Goal: Communication & Community: Answer question/provide support

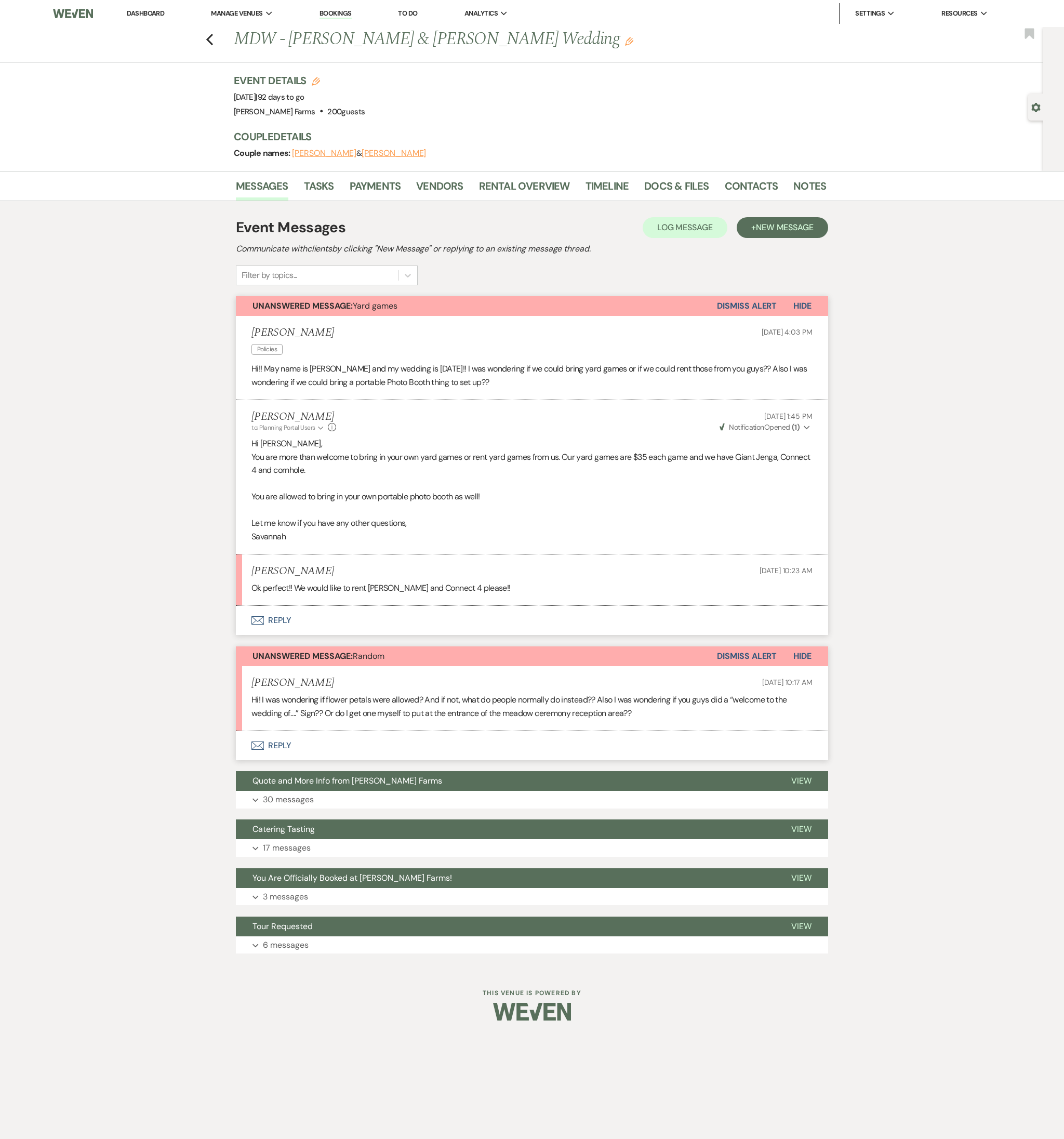
click at [348, 745] on button "Envelope Reply" at bounding box center [532, 745] width 592 height 29
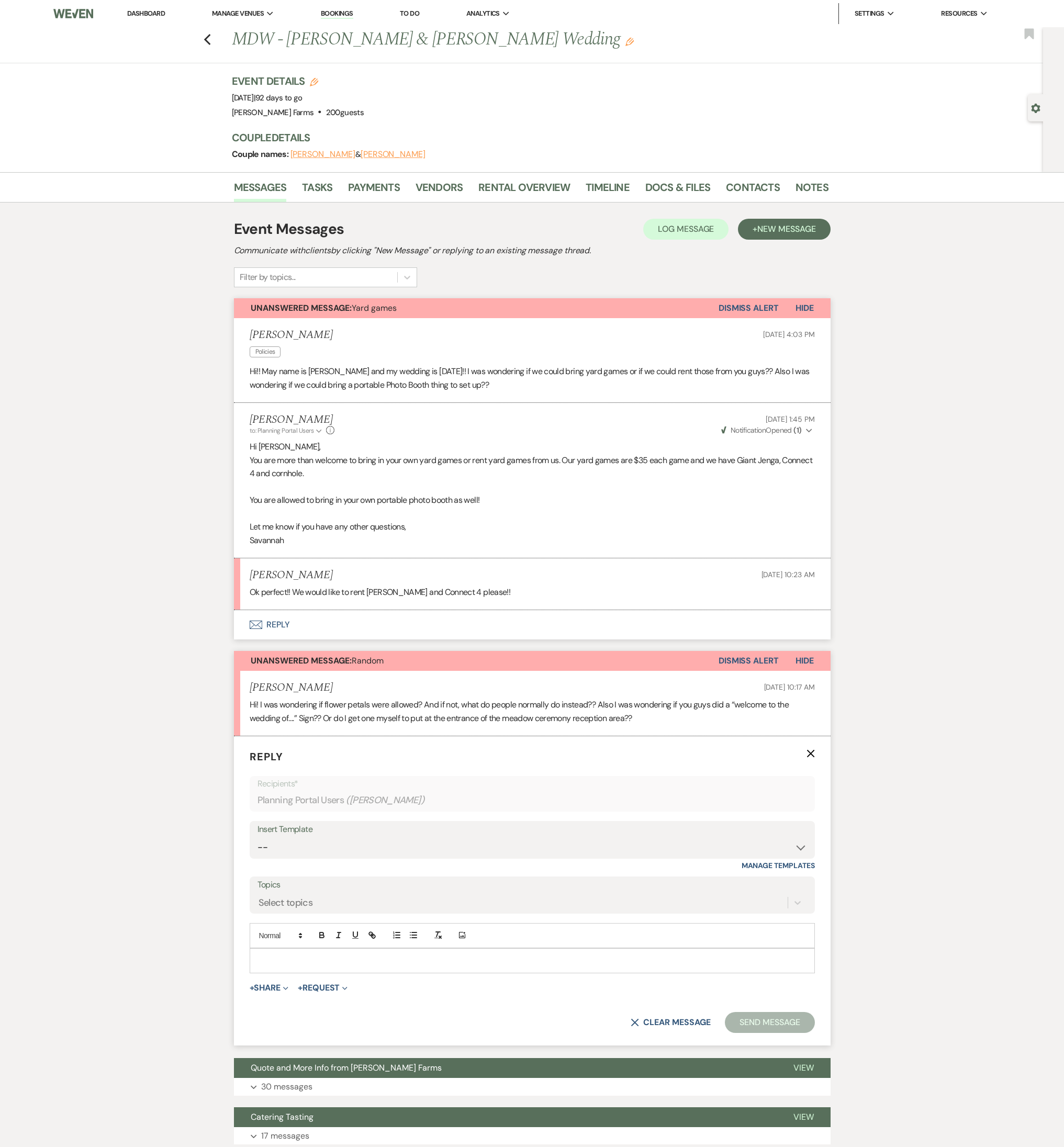
scroll to position [102, 0]
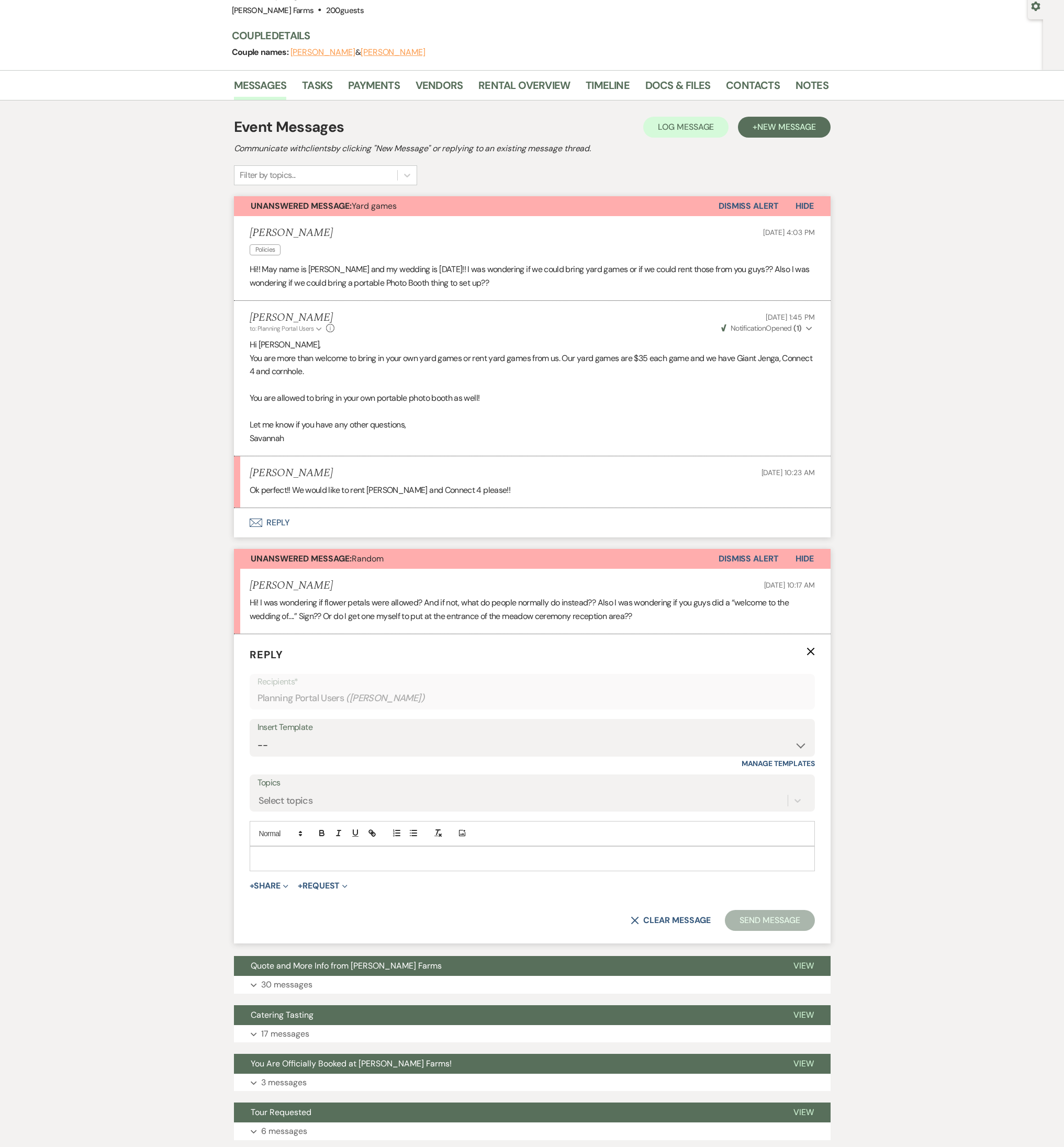
click at [296, 854] on p at bounding box center [532, 859] width 549 height 11
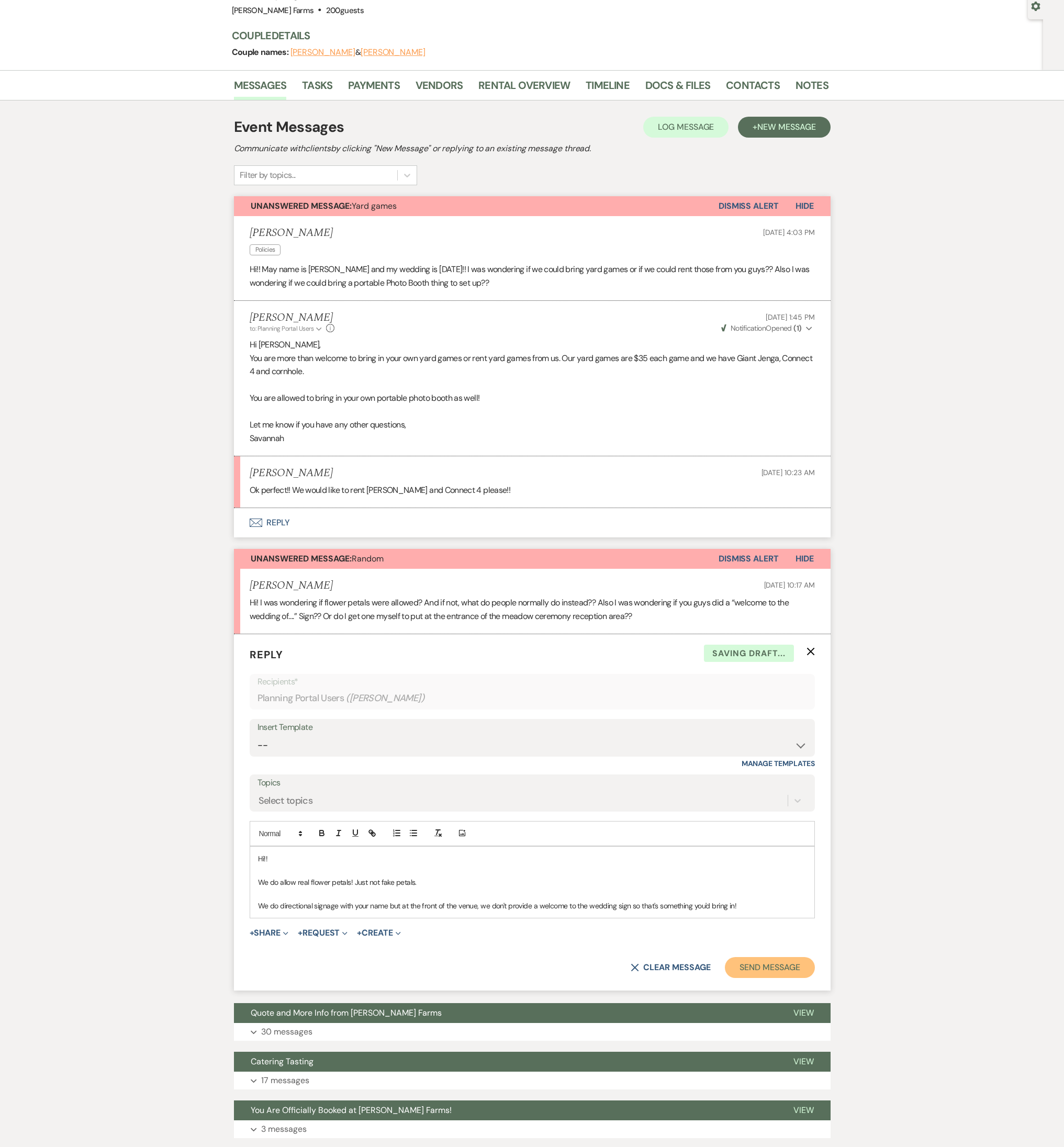
click at [764, 961] on button "Send Message" at bounding box center [769, 967] width 90 height 21
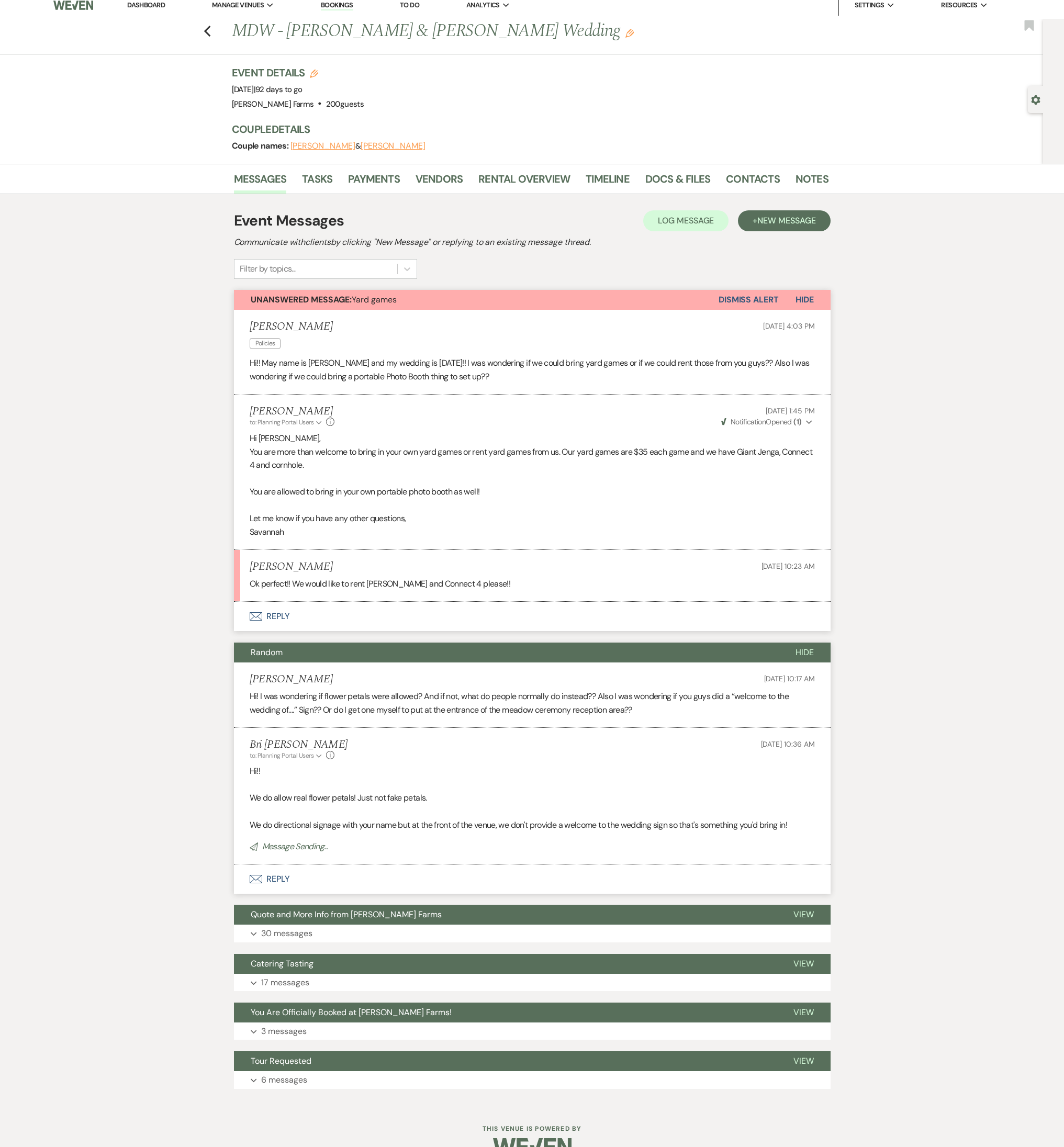
scroll to position [0, 0]
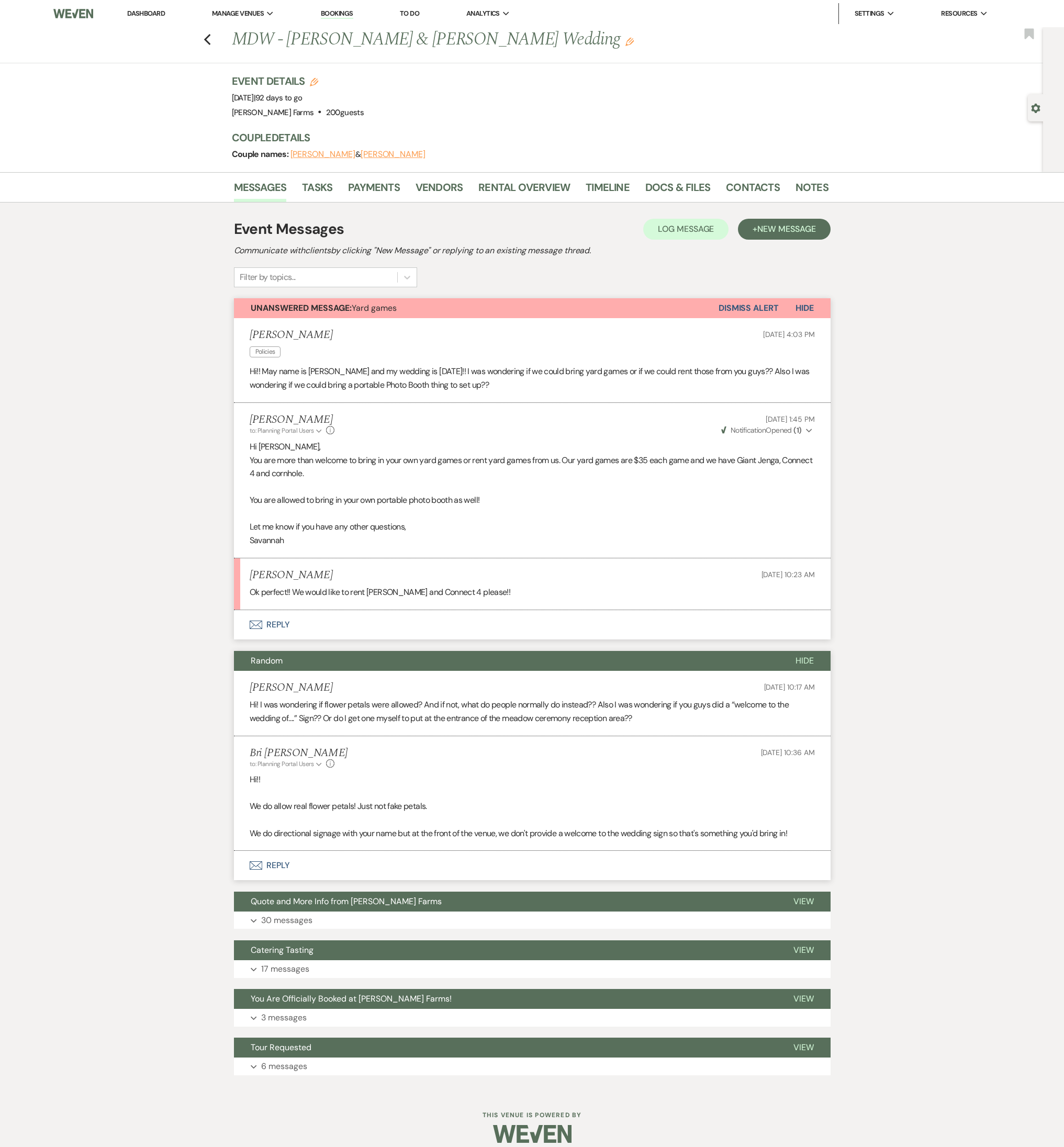
click at [331, 638] on button "Envelope Reply" at bounding box center [532, 624] width 596 height 29
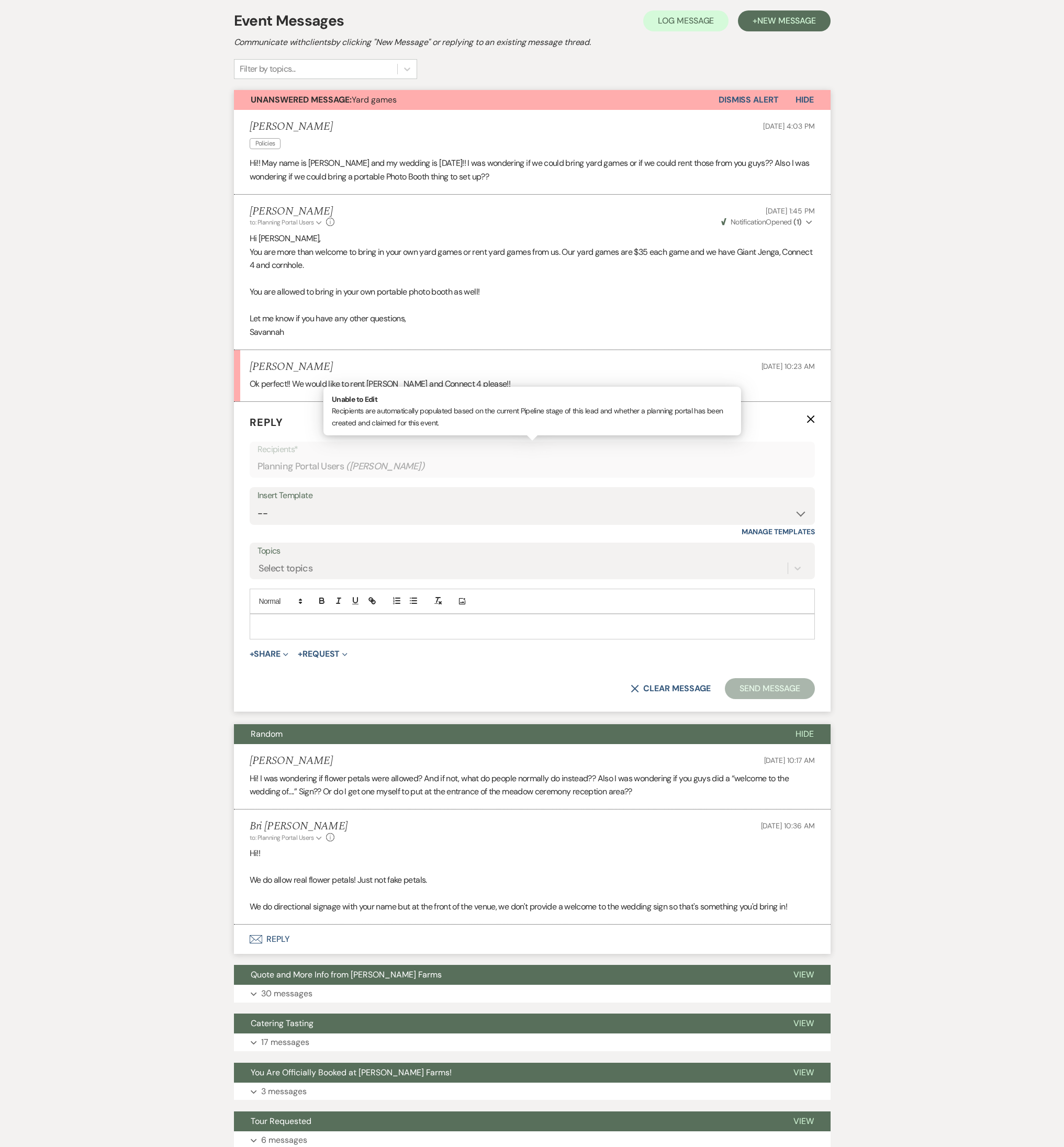
scroll to position [292, 0]
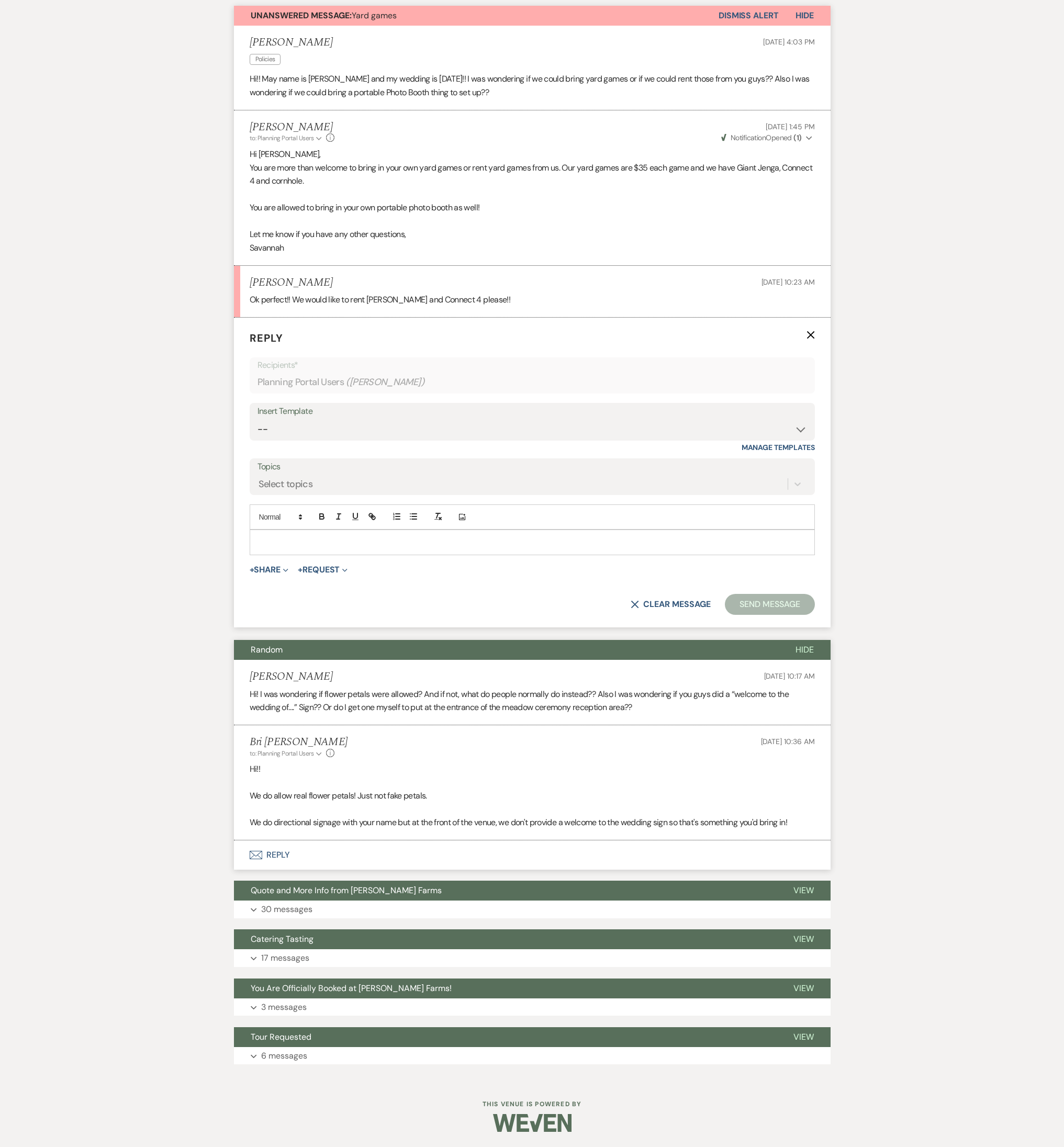
click at [305, 543] on p at bounding box center [532, 542] width 549 height 11
click at [764, 608] on button "Send Message" at bounding box center [769, 604] width 90 height 21
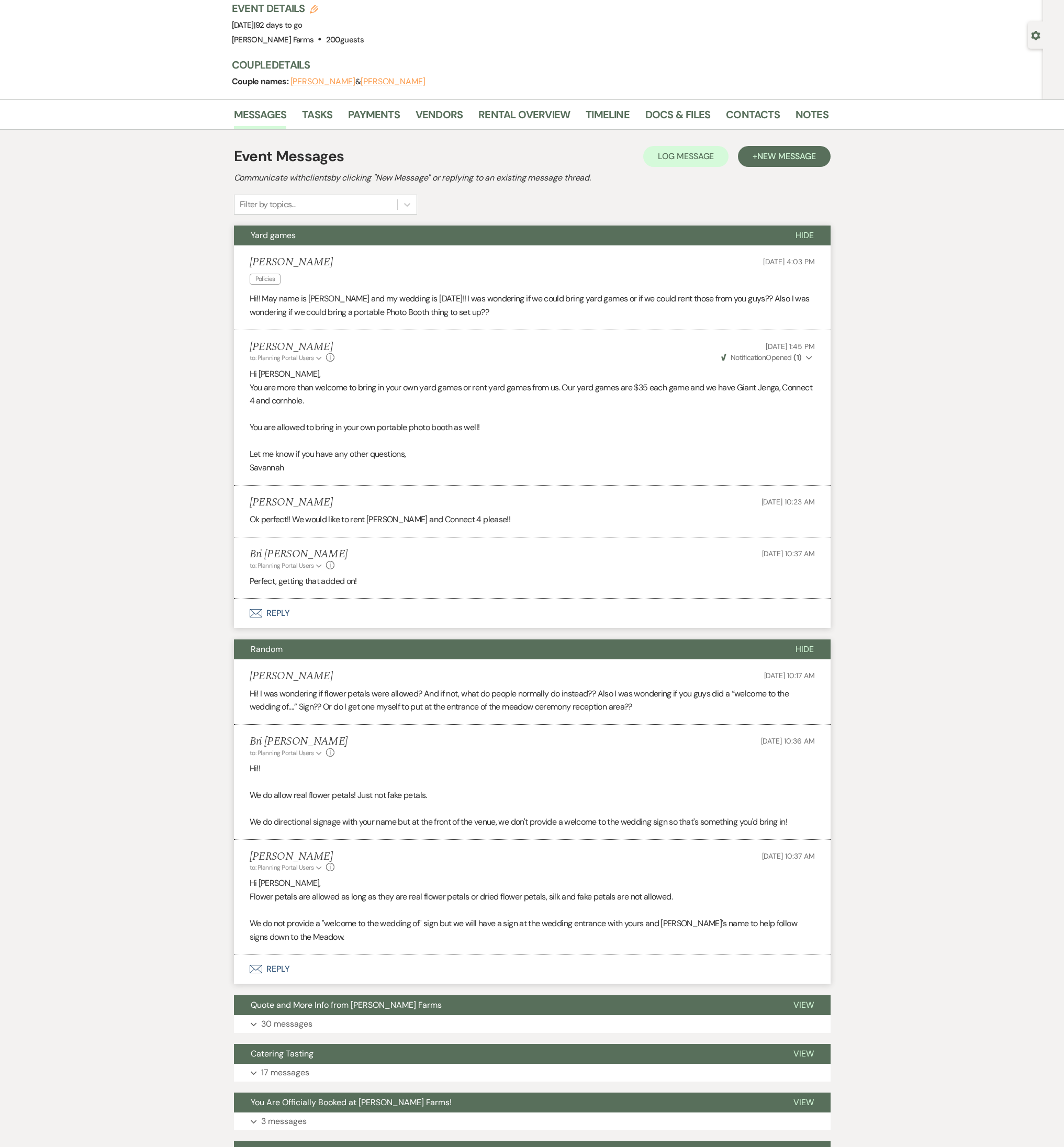
scroll to position [188, 0]
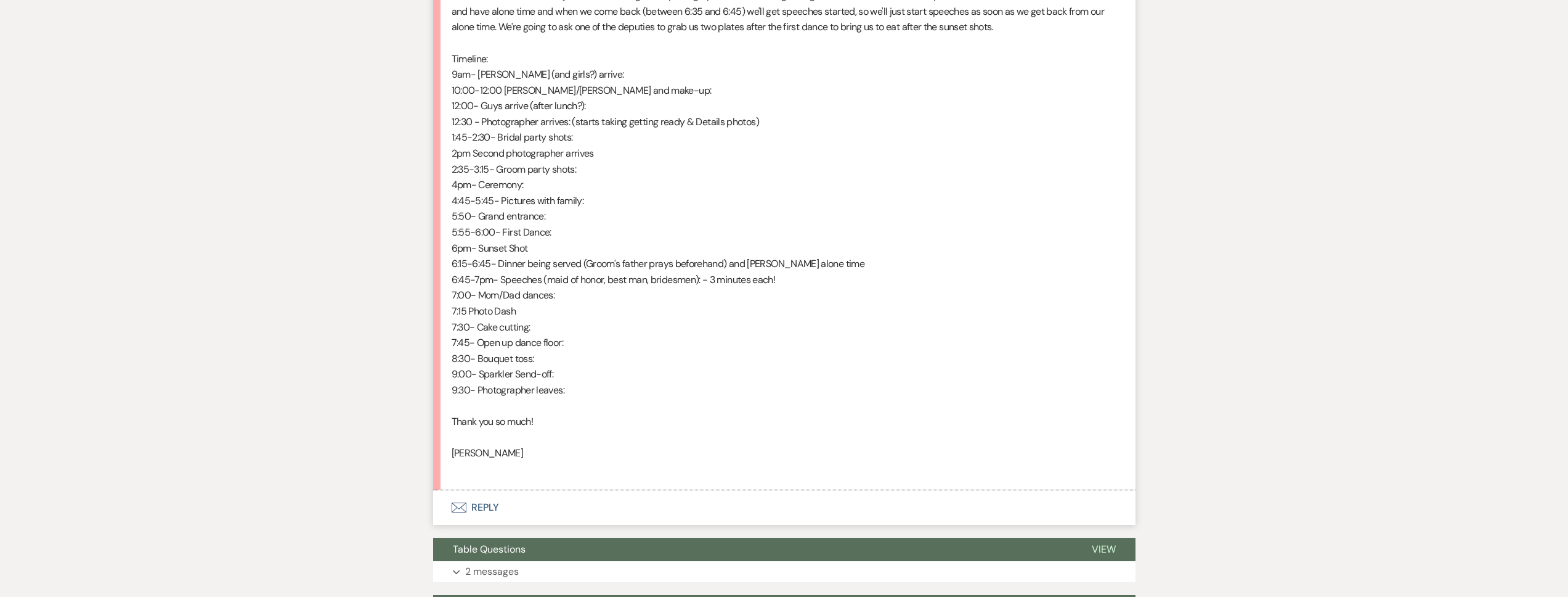
scroll to position [459, 0]
